Goal: Register for event/course

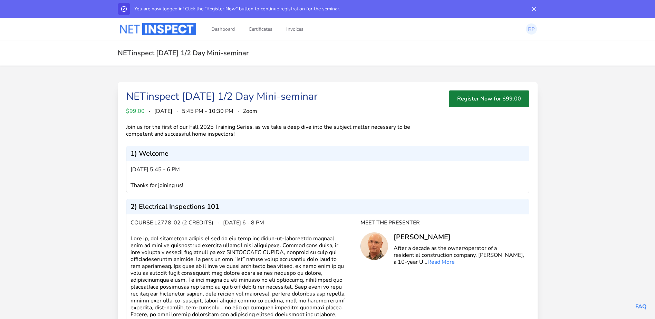
scroll to position [35, 0]
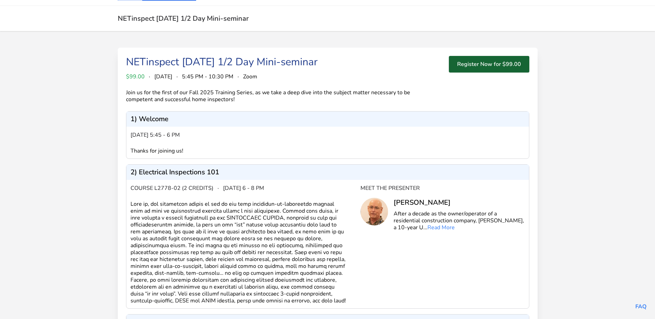
click at [491, 65] on button "Register Now for $99.00" at bounding box center [489, 64] width 80 height 17
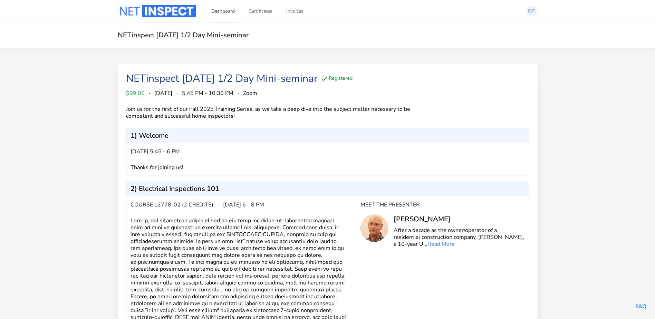
click at [222, 12] on link "Dashboard" at bounding box center [223, 11] width 26 height 23
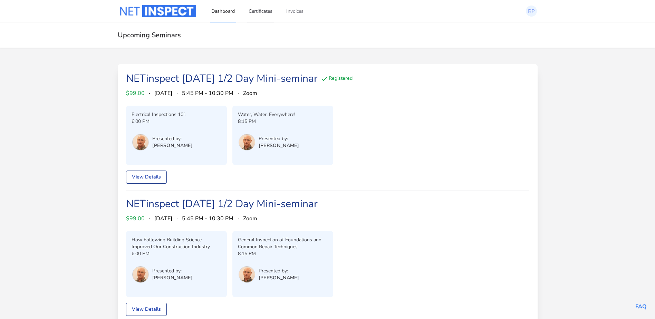
click at [261, 10] on link "Certificates" at bounding box center [260, 11] width 27 height 23
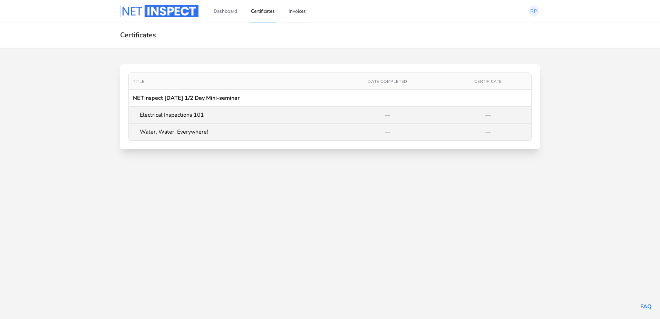
click at [299, 10] on link "Invoices" at bounding box center [297, 11] width 20 height 23
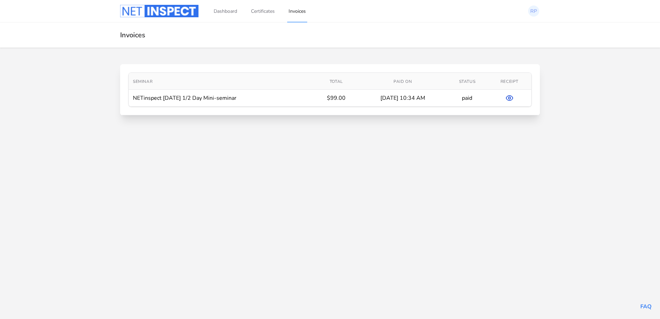
click at [510, 97] on icon at bounding box center [510, 98] width 2 height 2
